Goal: Information Seeking & Learning: Check status

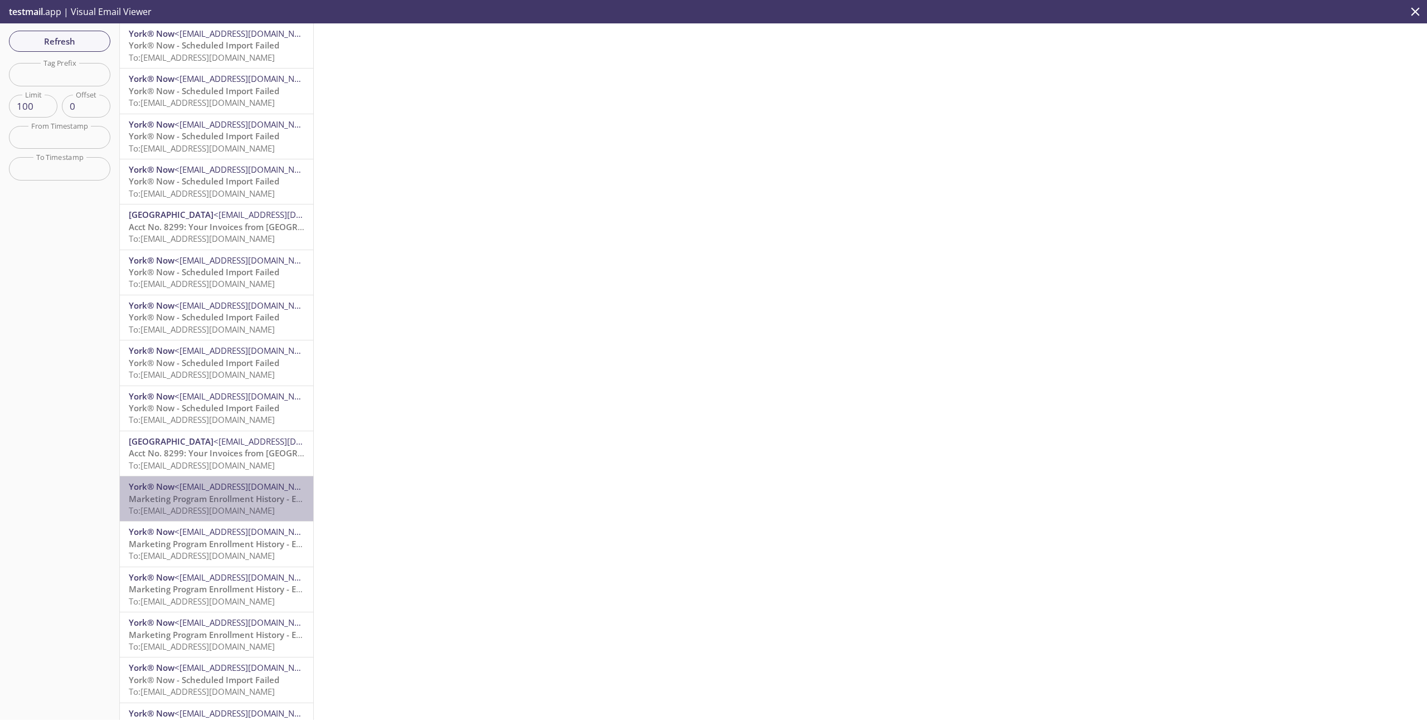
click at [188, 326] on span "To: [EMAIL_ADDRESS][DOMAIN_NAME]" at bounding box center [202, 510] width 146 height 11
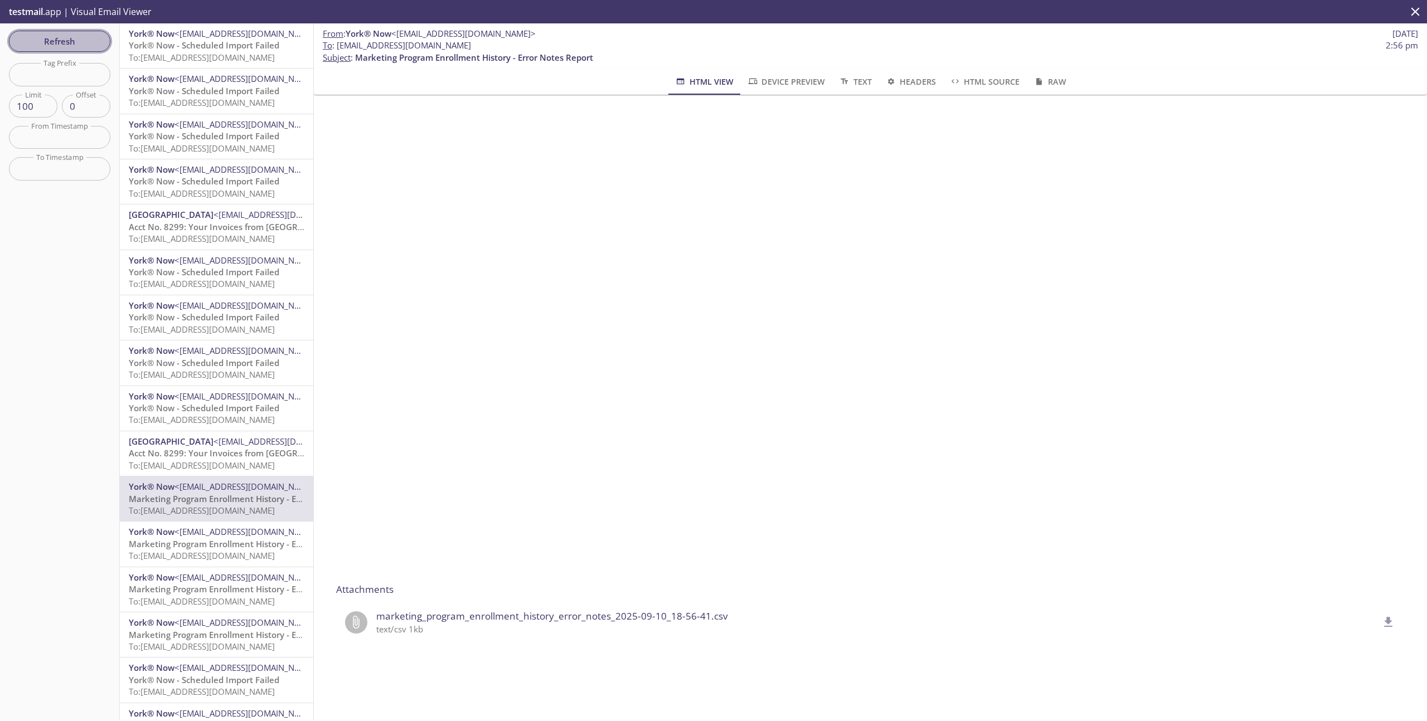
click at [61, 41] on span "Refresh" at bounding box center [60, 41] width 84 height 14
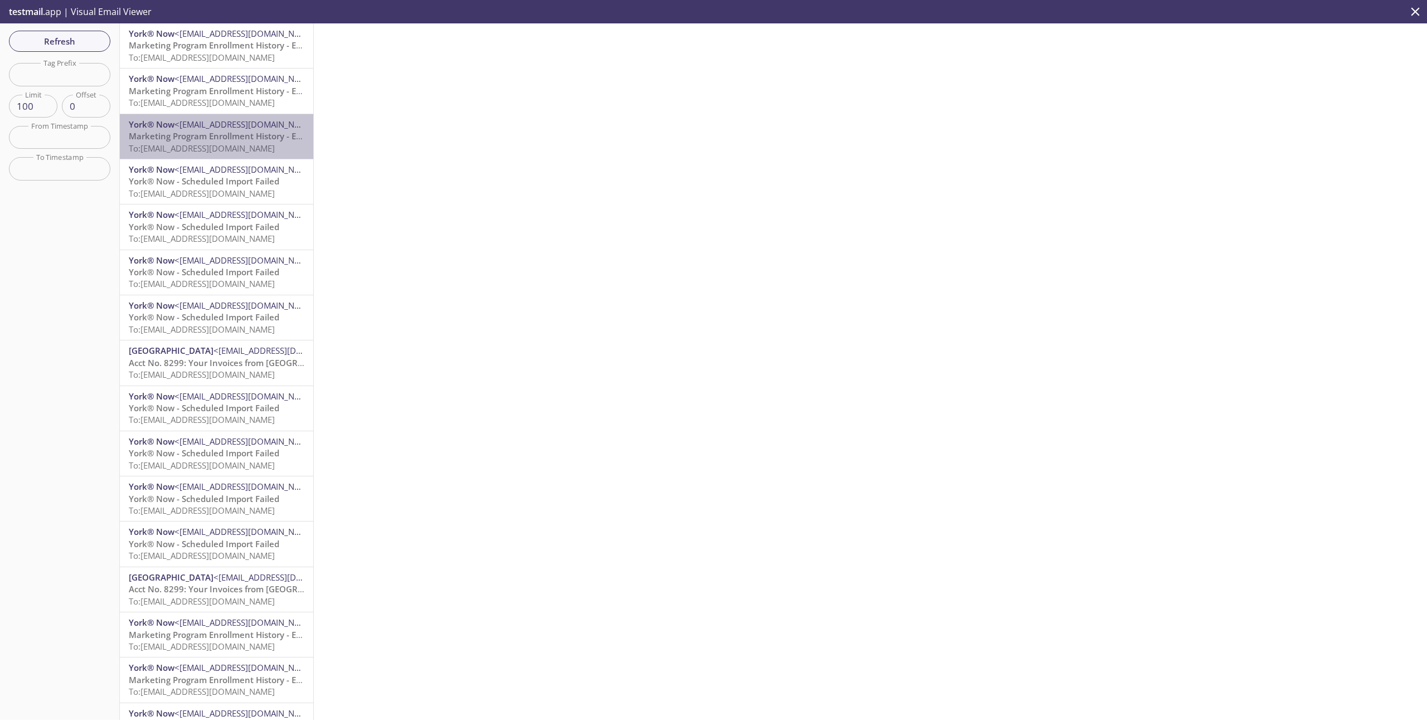
click at [205, 148] on span "To: [EMAIL_ADDRESS][DOMAIN_NAME]" at bounding box center [202, 148] width 146 height 11
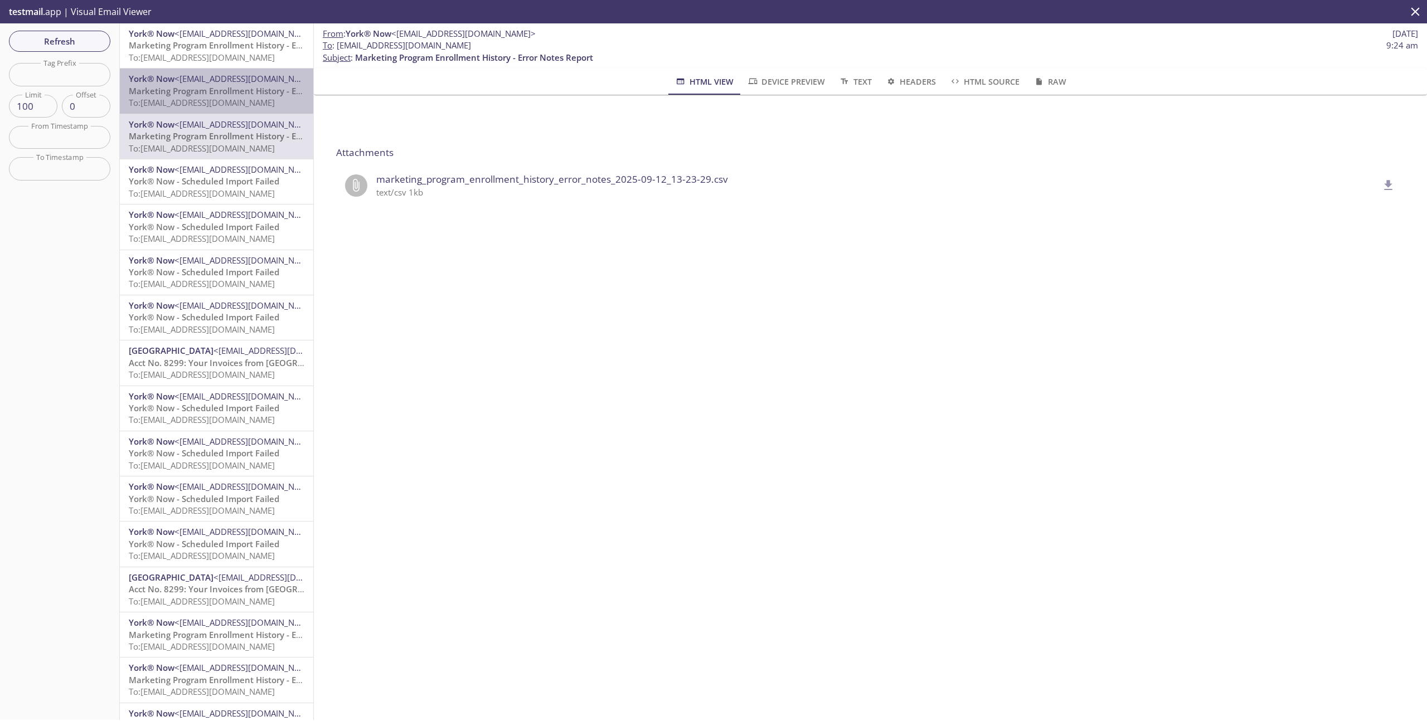
click at [197, 94] on span "Marketing Program Enrollment History - Error Notes Report" at bounding box center [248, 90] width 238 height 11
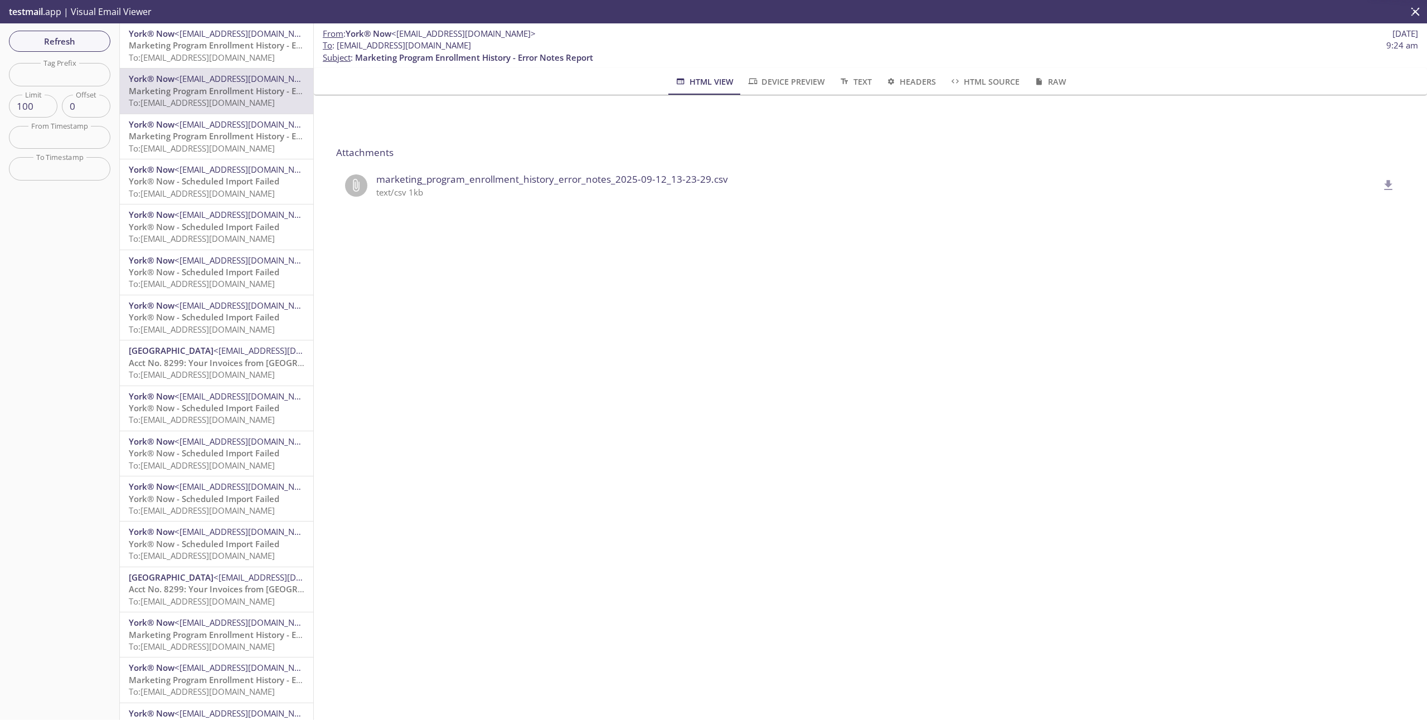
click at [214, 55] on span "To: [EMAIL_ADDRESS][DOMAIN_NAME]" at bounding box center [202, 57] width 146 height 11
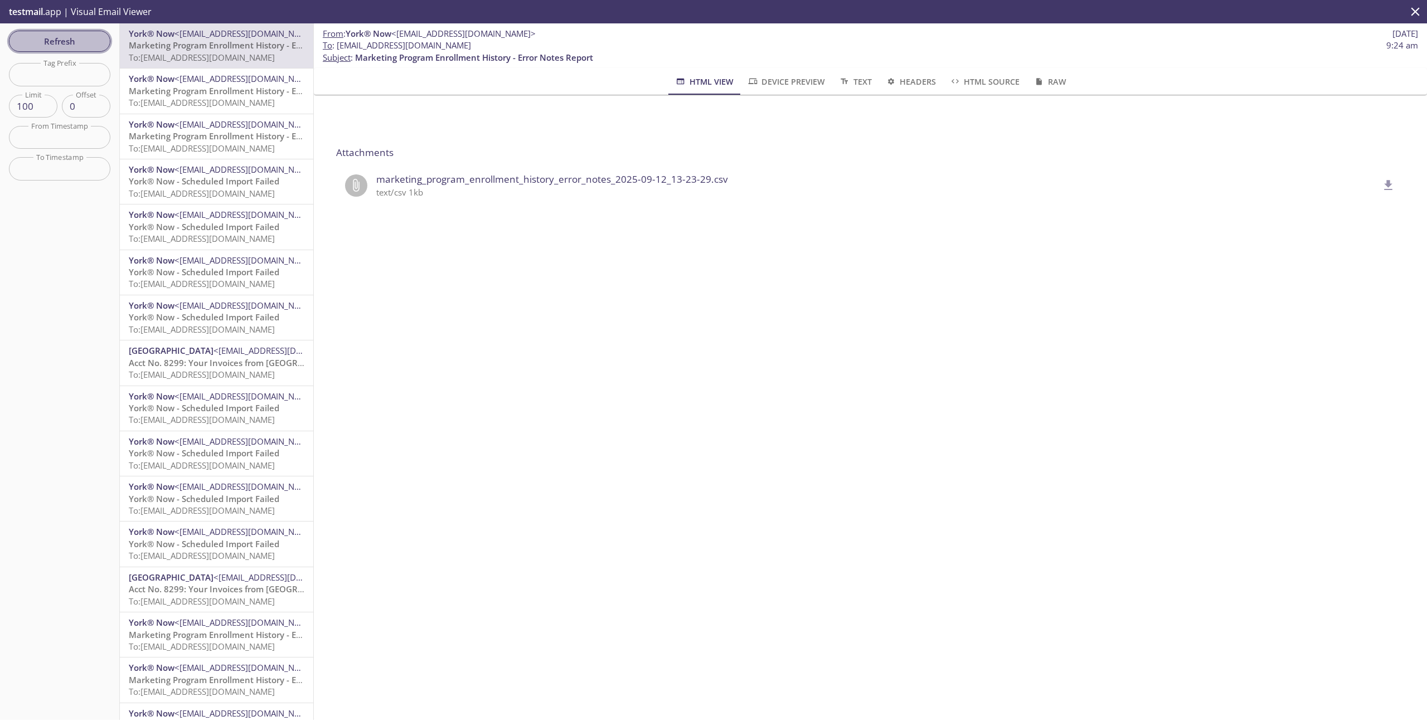
click at [63, 41] on span "Refresh" at bounding box center [60, 41] width 84 height 14
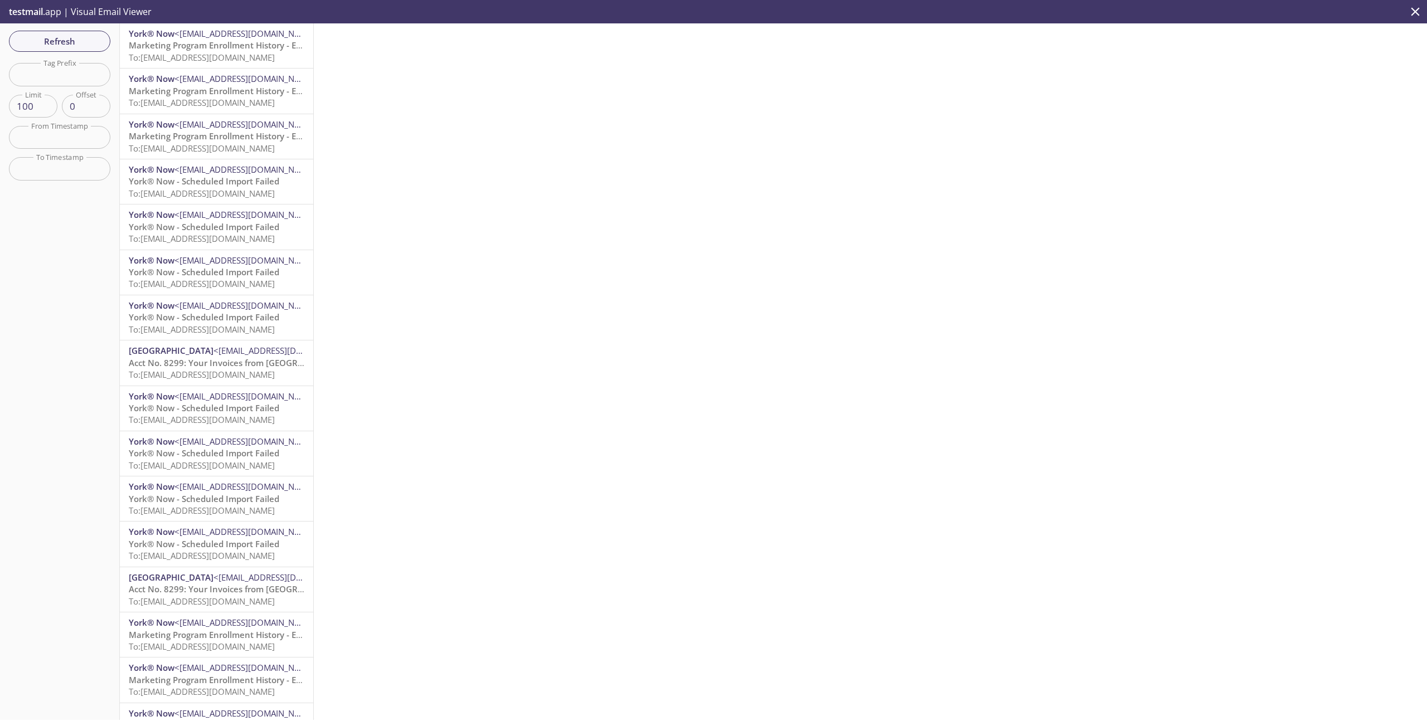
click at [210, 45] on span "Marketing Program Enrollment History - Error Notes Report" at bounding box center [248, 45] width 238 height 11
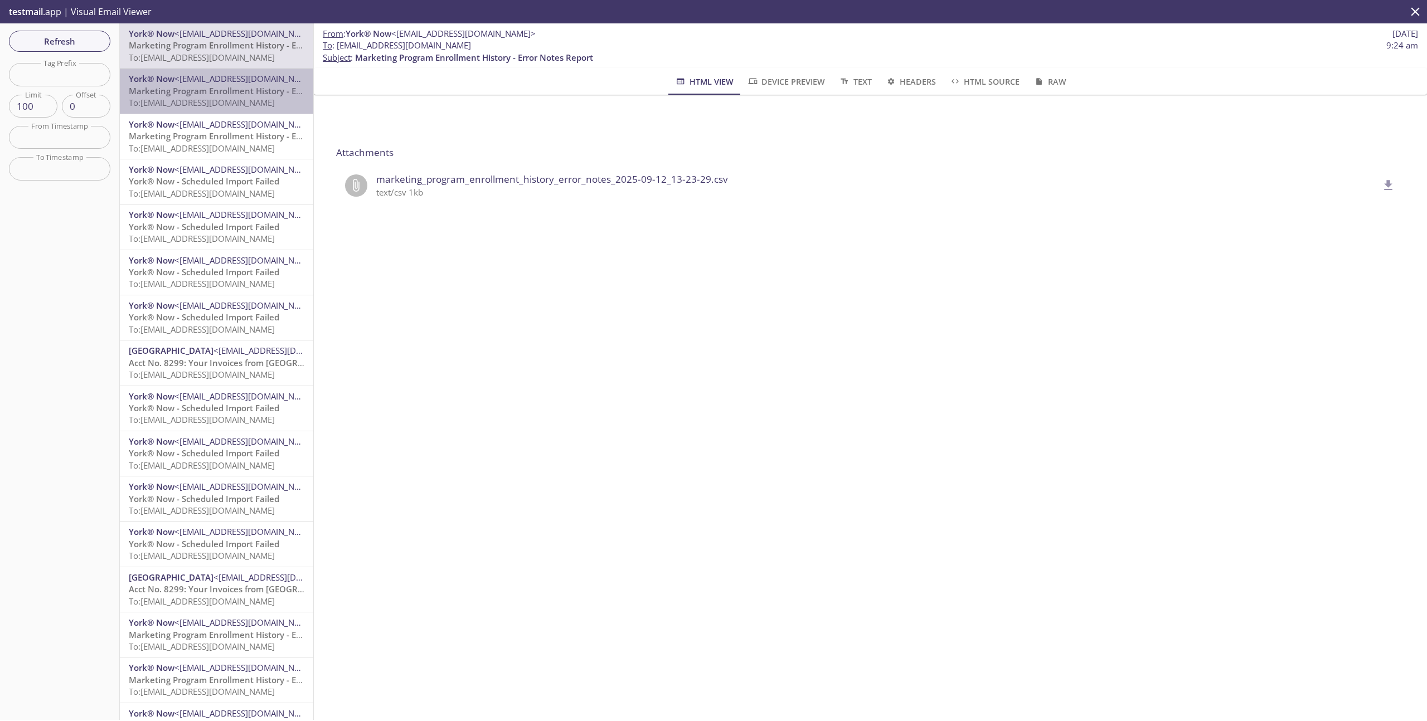
click at [200, 103] on span "To: [EMAIL_ADDRESS][DOMAIN_NAME]" at bounding box center [202, 102] width 146 height 11
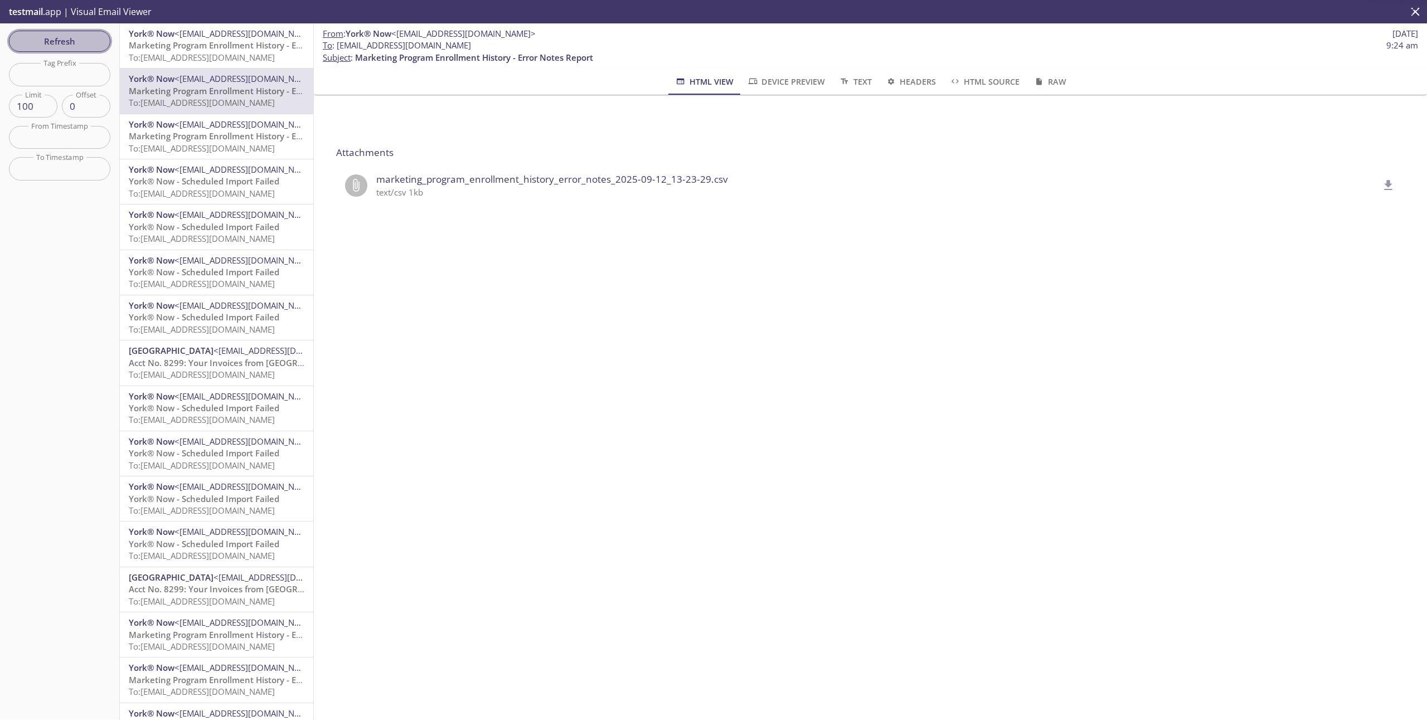
click at [74, 41] on span "Refresh" at bounding box center [60, 41] width 84 height 14
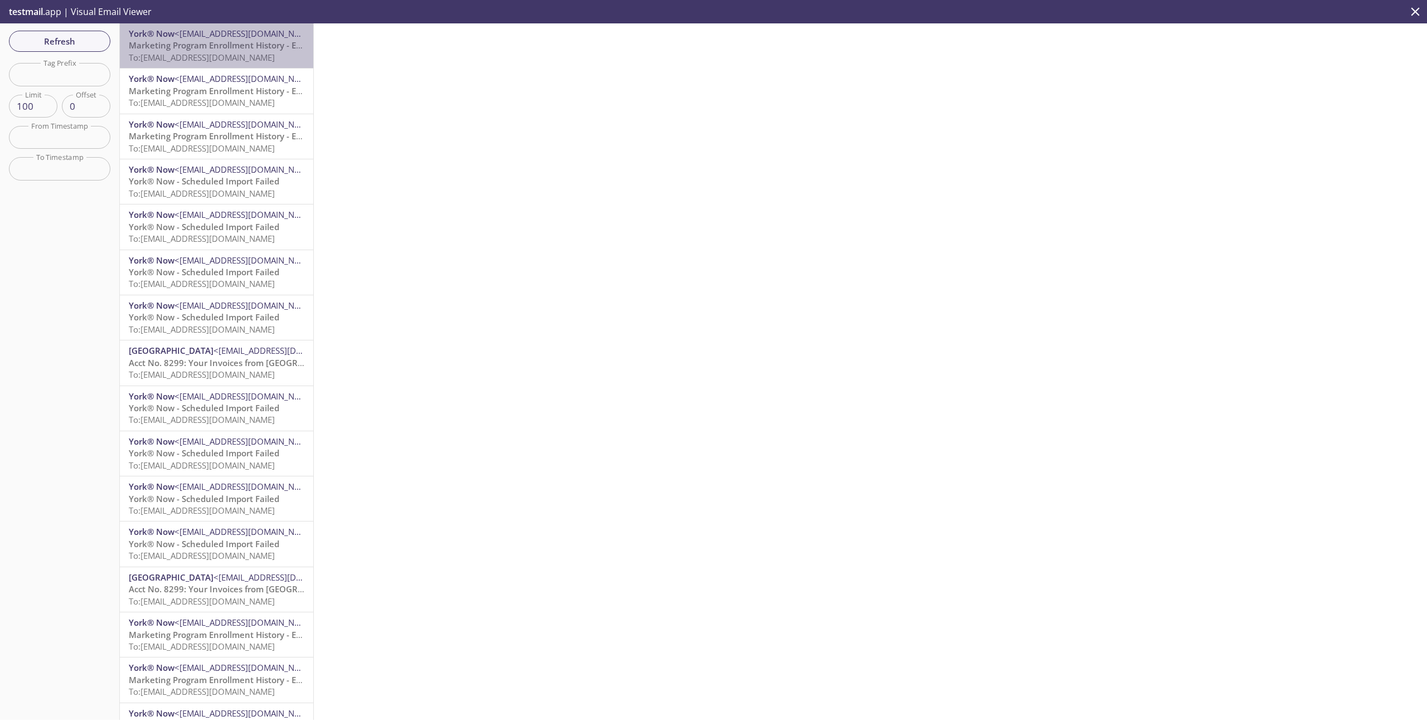
click at [230, 59] on span "To: [EMAIL_ADDRESS][DOMAIN_NAME]" at bounding box center [202, 57] width 146 height 11
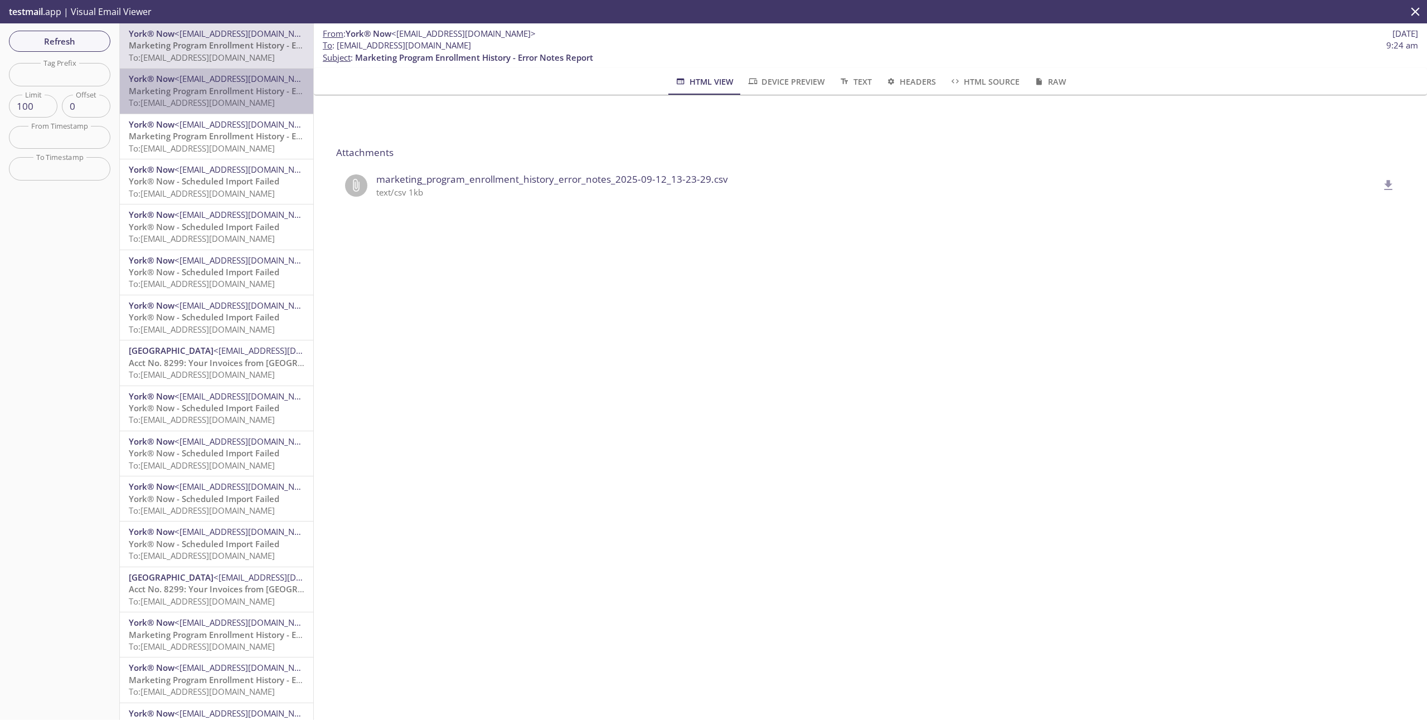
click at [211, 100] on span "To: [EMAIL_ADDRESS][DOMAIN_NAME]" at bounding box center [202, 102] width 146 height 11
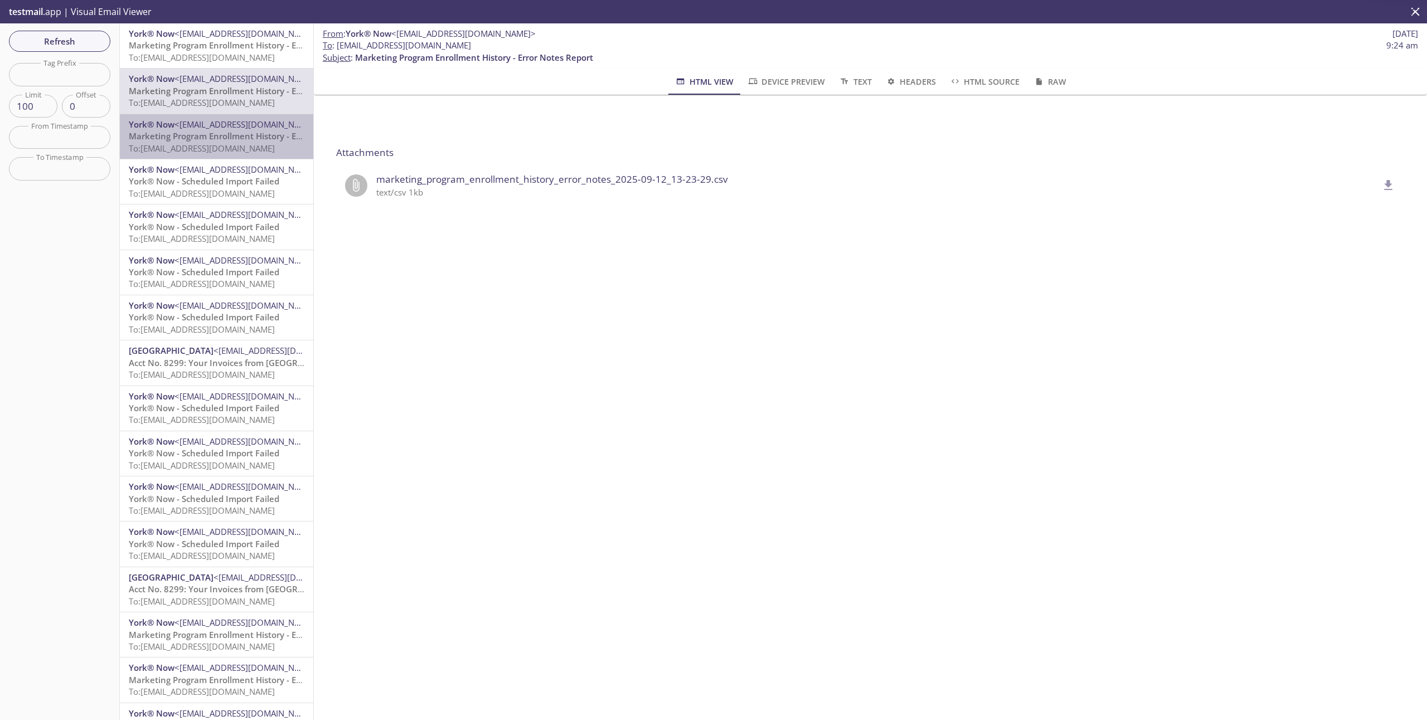
click at [203, 128] on span "<[EMAIL_ADDRESS][DOMAIN_NAME]>" at bounding box center [246, 124] width 144 height 11
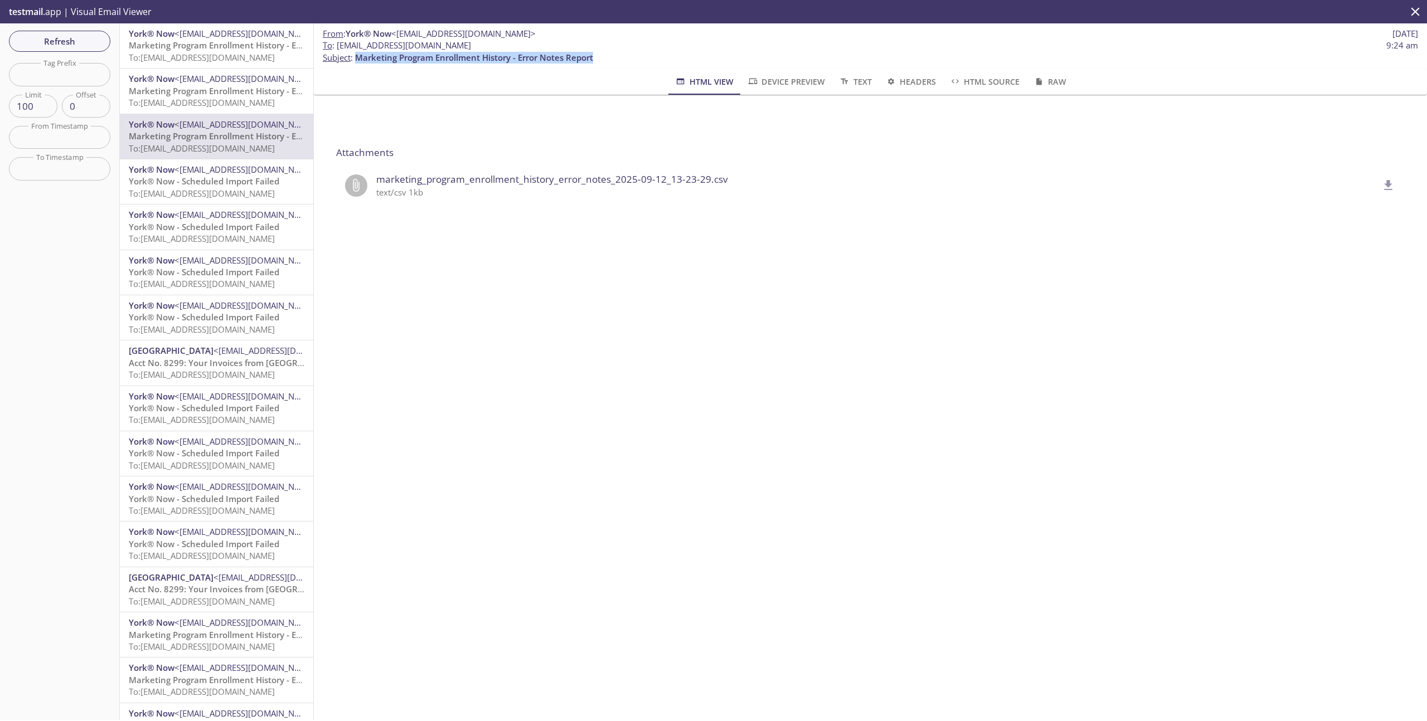
drag, startPoint x: 357, startPoint y: 58, endPoint x: 616, endPoint y: 52, distance: 259.8
click at [617, 52] on p "To : [EMAIL_ADDRESS][DOMAIN_NAME] 9:24 am Subject : Marketing Program Enrollmen…" at bounding box center [870, 52] width 1095 height 24
copy span "Marketing Program Enrollment History - Error Notes Report"
click at [48, 81] on input "text" at bounding box center [59, 74] width 101 height 23
paste input "Marketing Program Enrollment History - Error Notes Report"
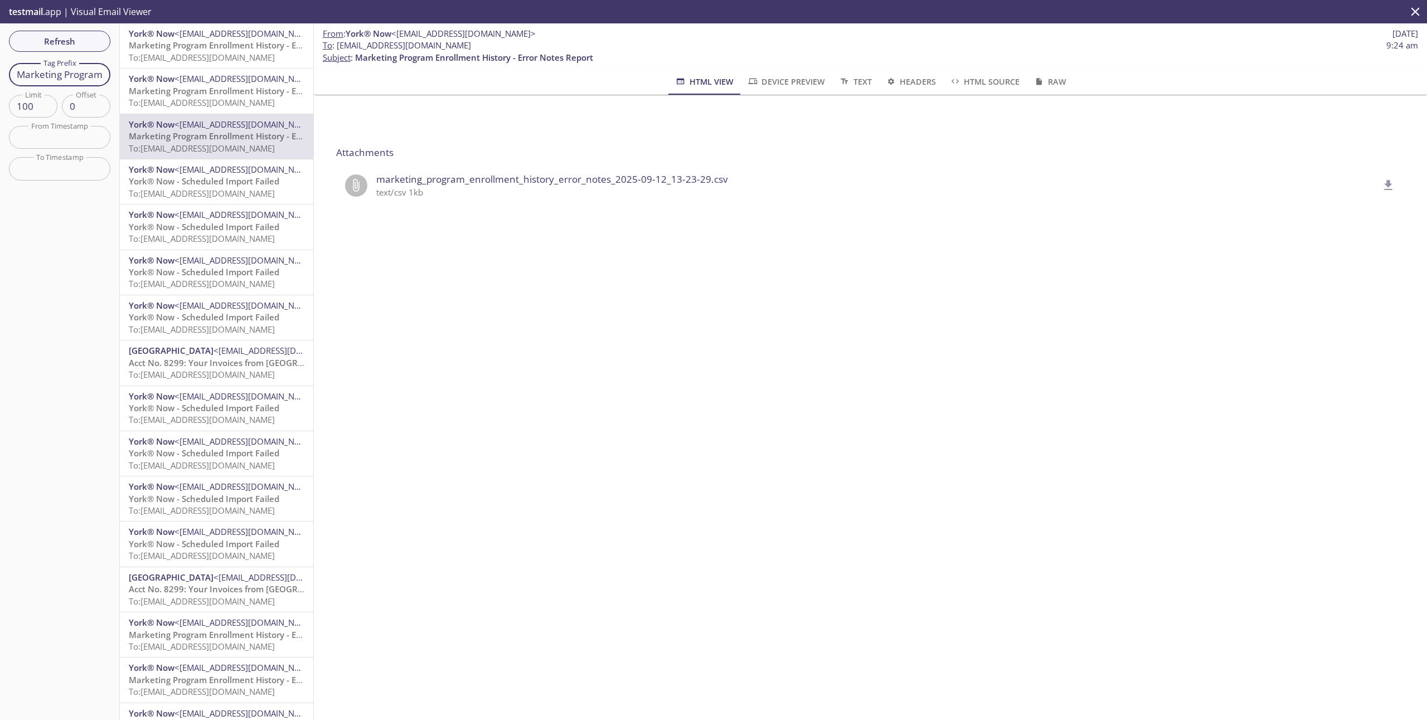
scroll to position [0, 178]
type input "Marketing Program Enrollment History - Error Notes Report"
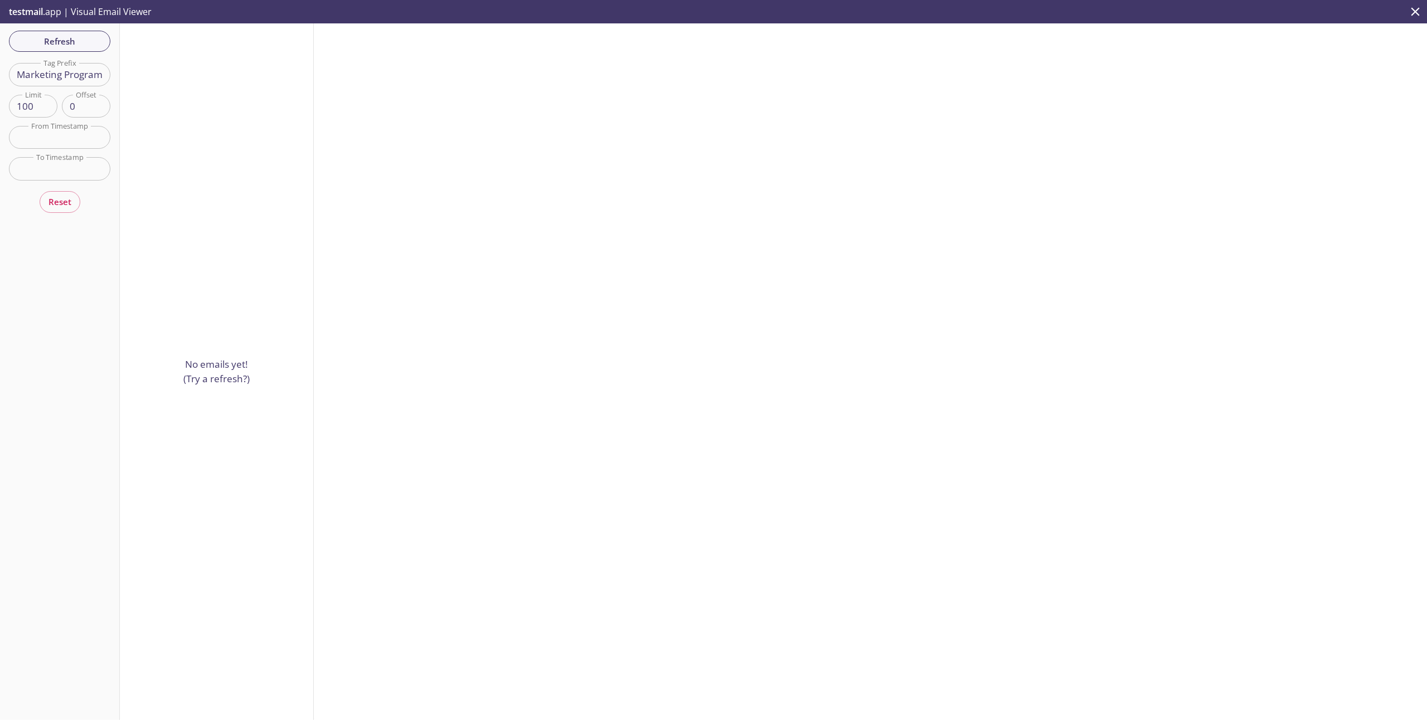
click at [59, 78] on input "Marketing Program Enrollment History - Error Notes Report" at bounding box center [59, 74] width 101 height 23
click at [67, 45] on span "Refresh" at bounding box center [60, 41] width 84 height 14
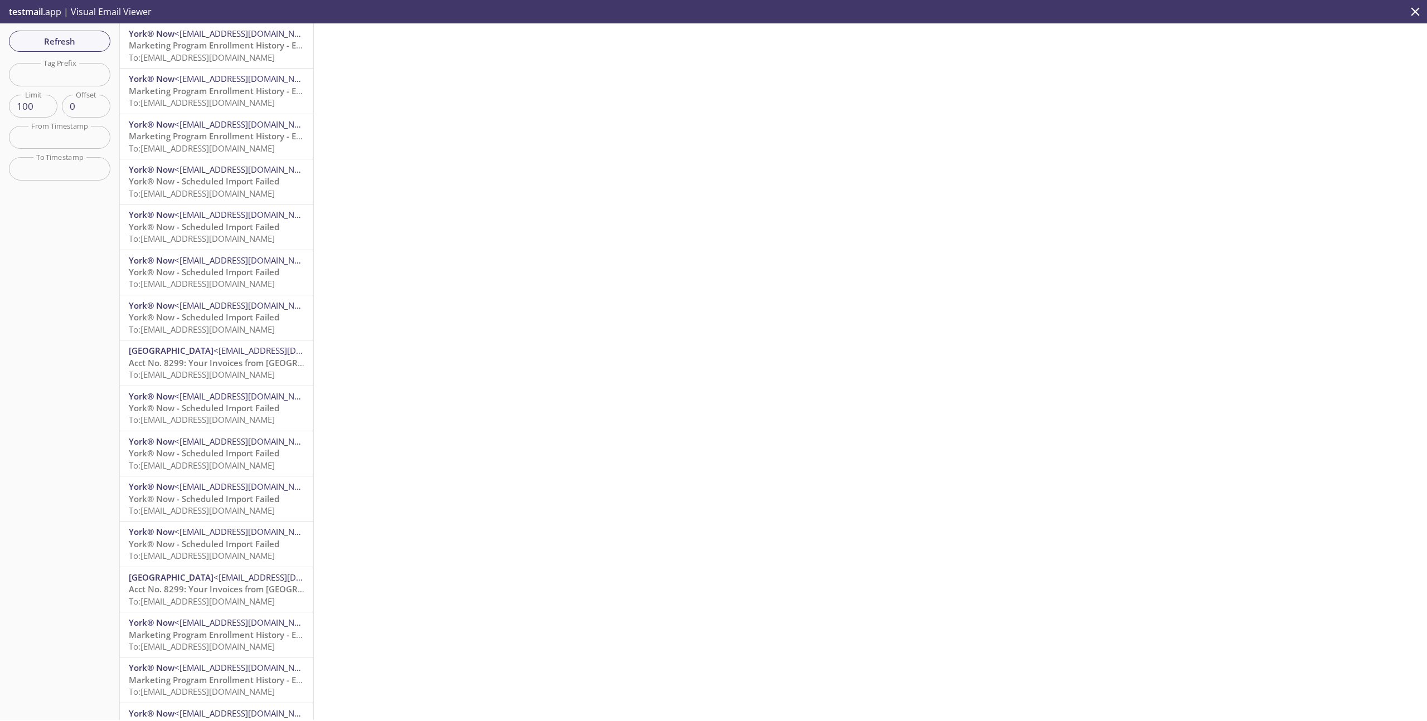
click at [229, 51] on p "Marketing Program Enrollment History - Error Notes Report To: [EMAIL_ADDRESS][D…" at bounding box center [217, 52] width 176 height 24
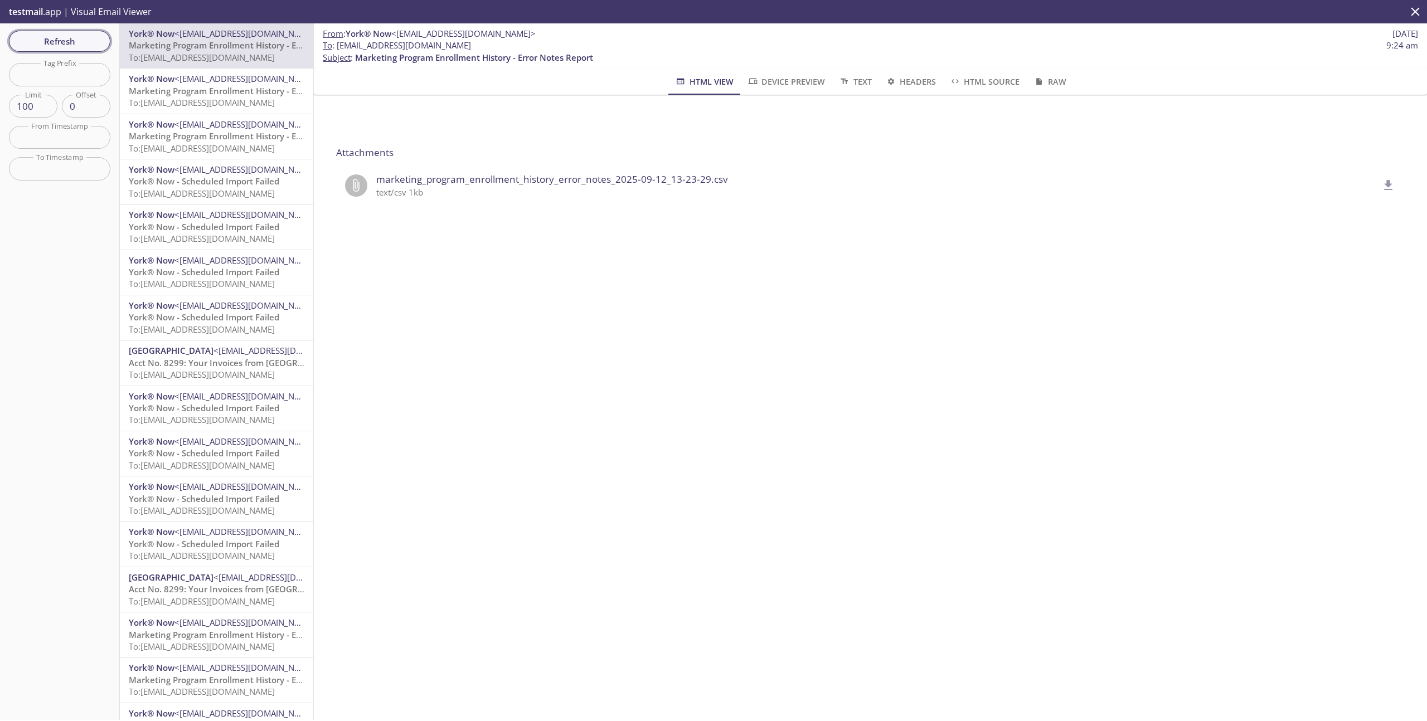
click at [73, 40] on span "Refresh" at bounding box center [60, 41] width 84 height 14
